Goal: Use online tool/utility: Utilize a website feature to perform a specific function

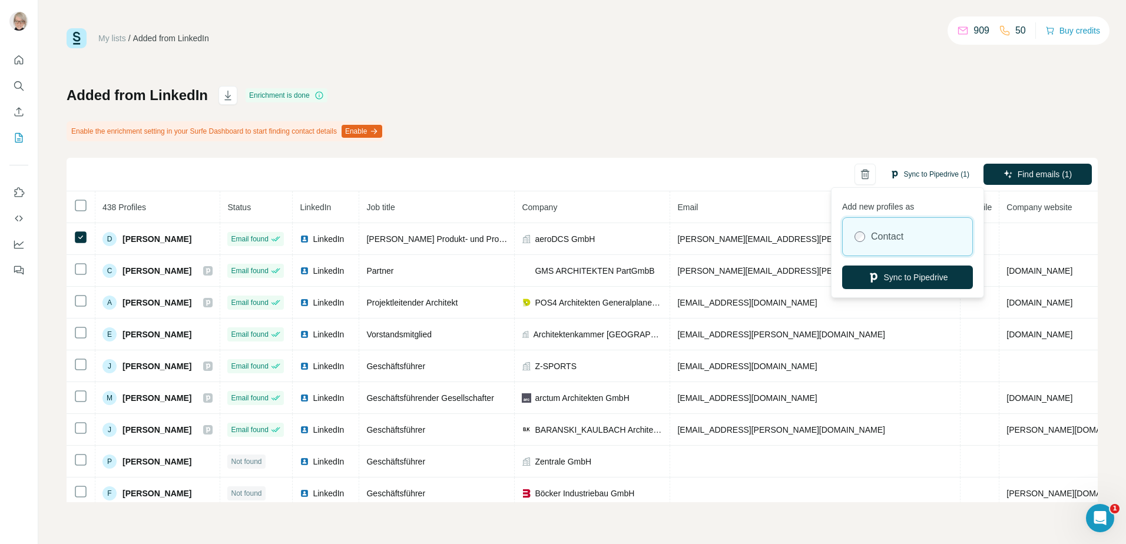
click at [917, 174] on button "Sync to Pipedrive (1)" at bounding box center [929, 174] width 96 height 18
click at [897, 278] on button "Sync to Pipedrive" at bounding box center [907, 278] width 131 height 24
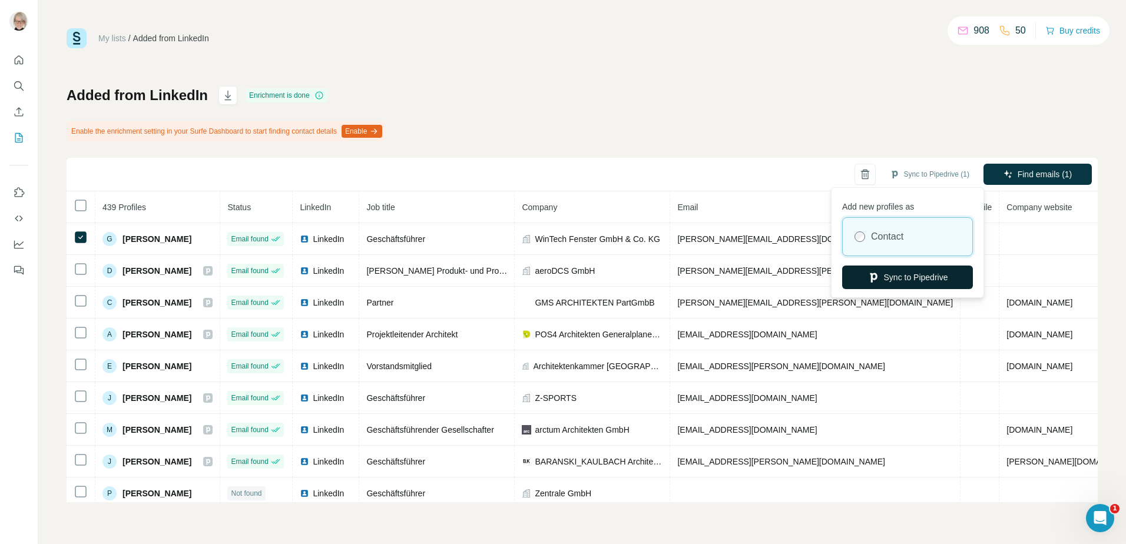
click at [903, 276] on button "Sync to Pipedrive" at bounding box center [907, 278] width 131 height 24
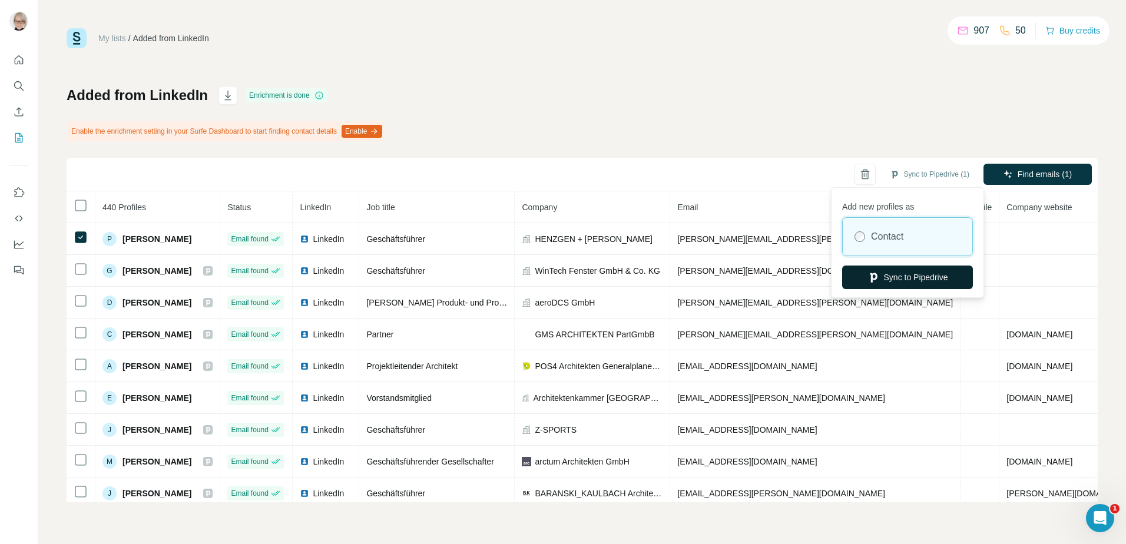
click at [892, 276] on button "Sync to Pipedrive" at bounding box center [907, 278] width 131 height 24
